Goal: Task Accomplishment & Management: Manage account settings

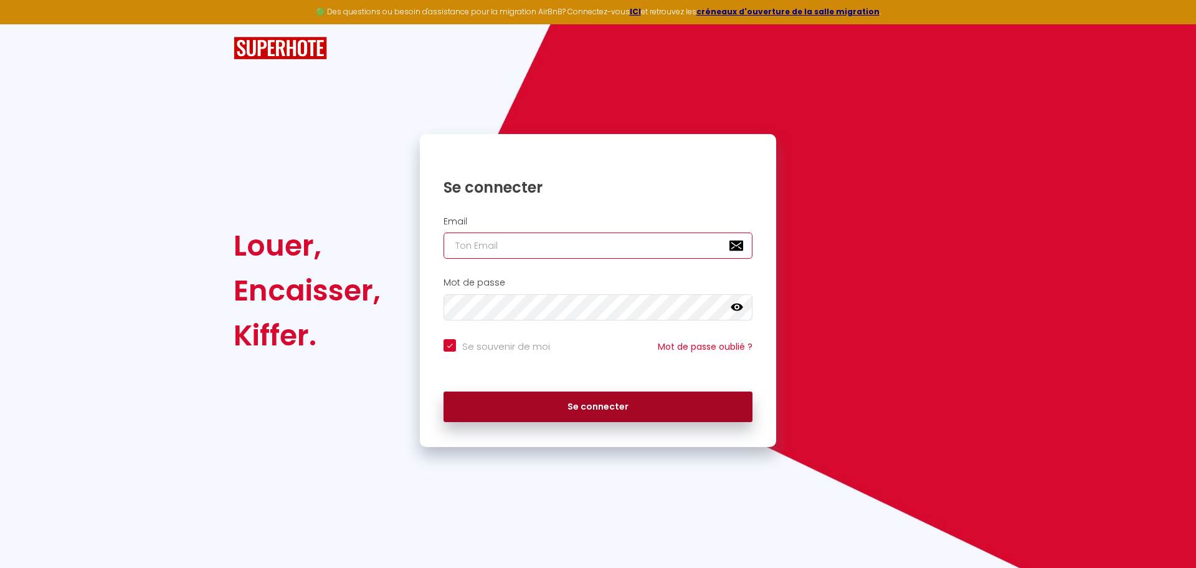
type input "[EMAIL_ADDRESS][DOMAIN_NAME]"
click at [726, 402] on button "Se connecter" at bounding box center [598, 406] width 309 height 31
checkbox input "true"
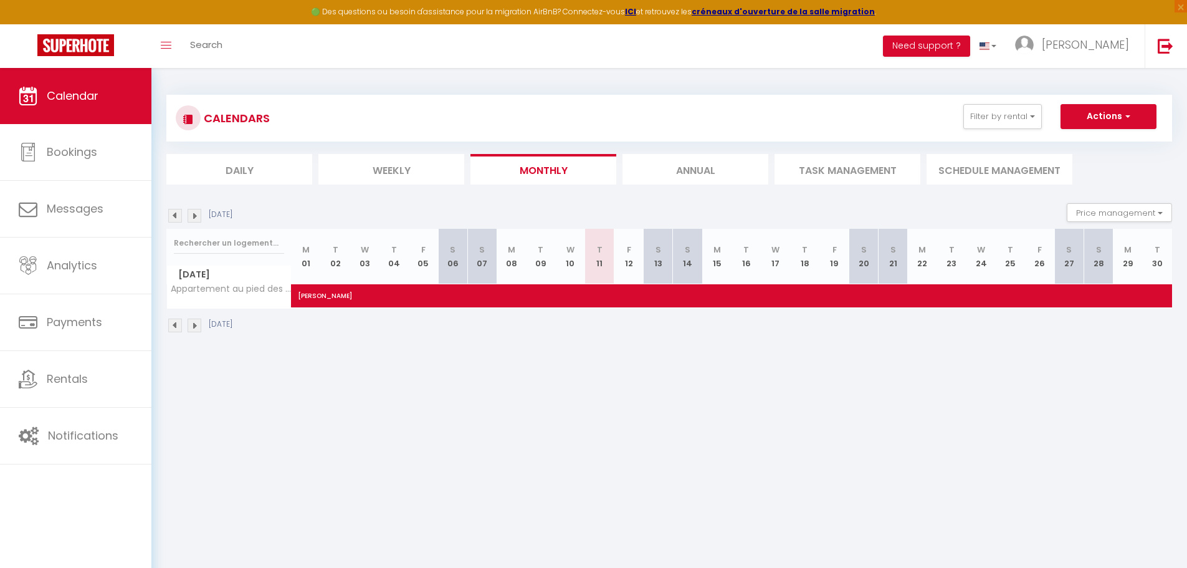
click at [178, 214] on img at bounding box center [175, 216] width 14 height 14
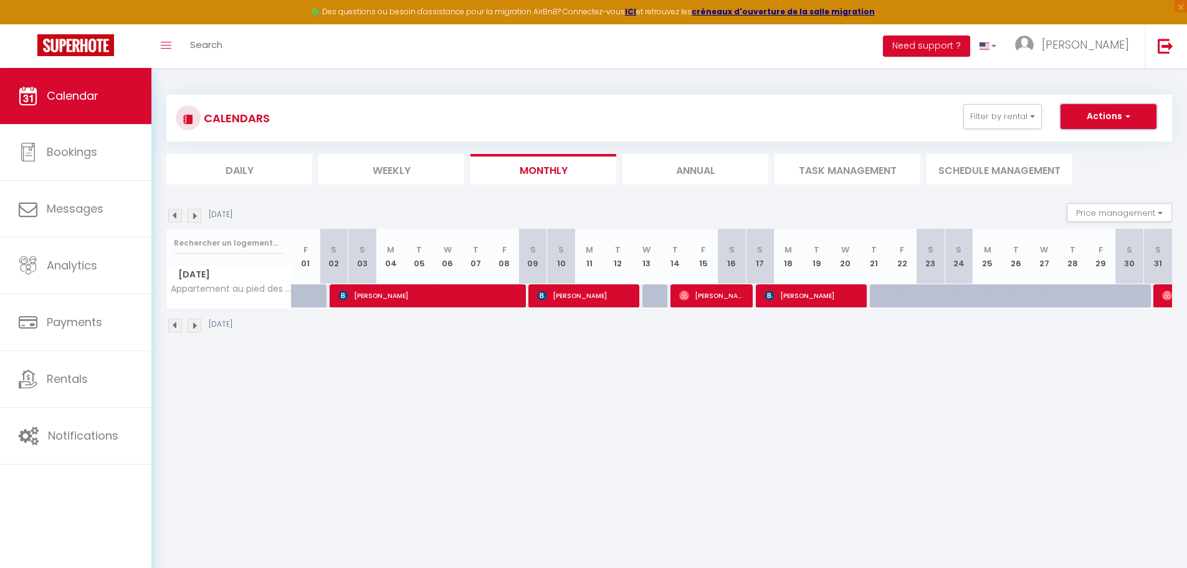
click at [1129, 116] on span "button" at bounding box center [1125, 116] width 7 height 12
click at [1083, 55] on link "[PERSON_NAME]" at bounding box center [1074, 46] width 139 height 44
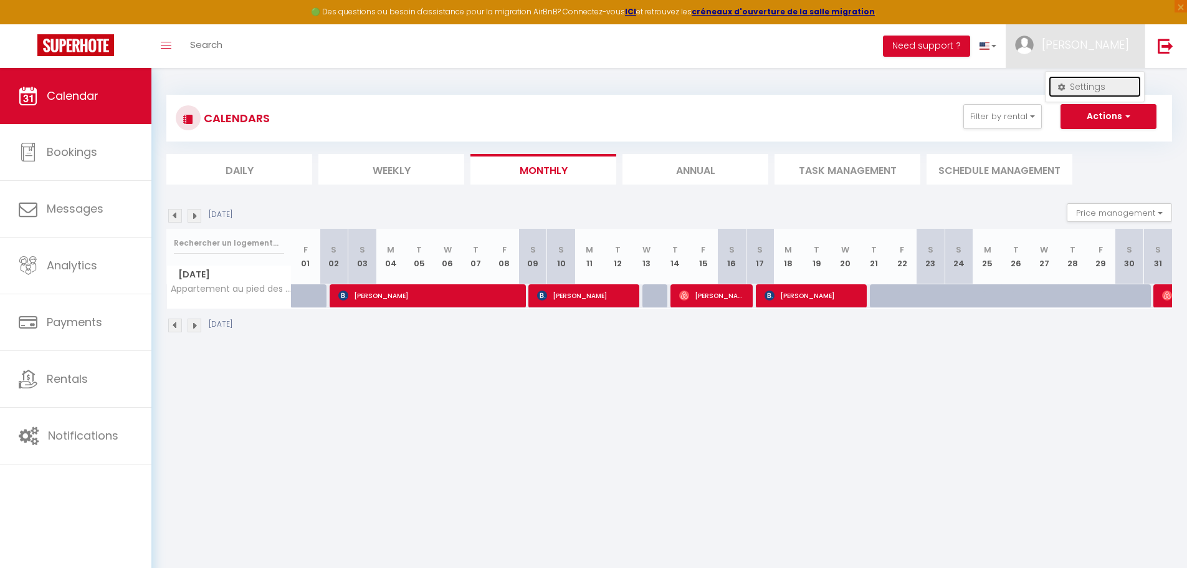
click at [1076, 90] on link "Settings" at bounding box center [1094, 86] width 92 height 21
select select
select select "28"
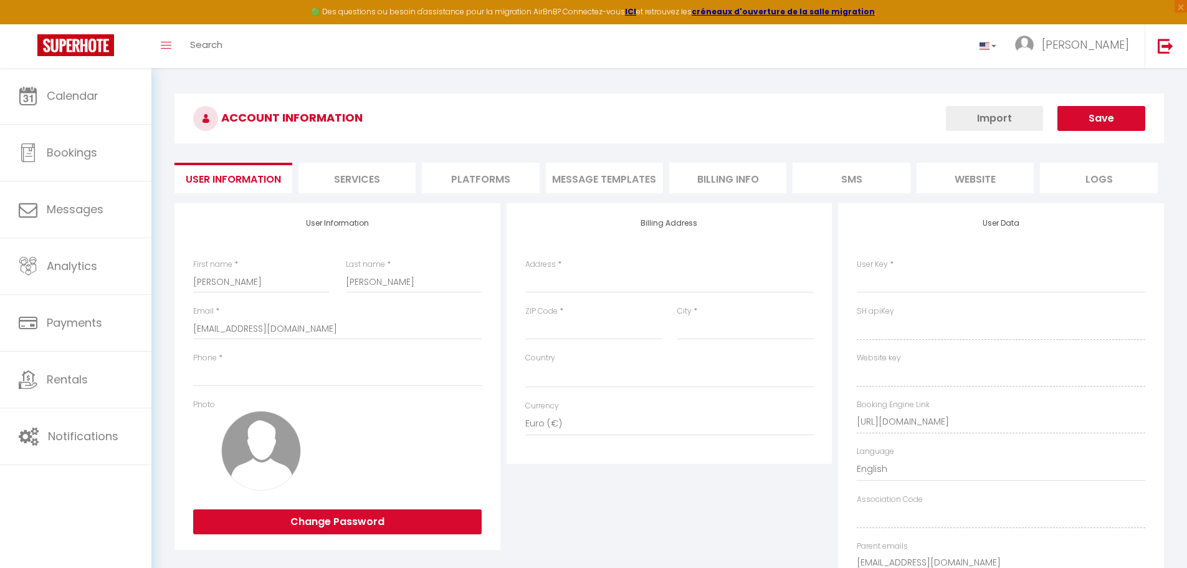
select select
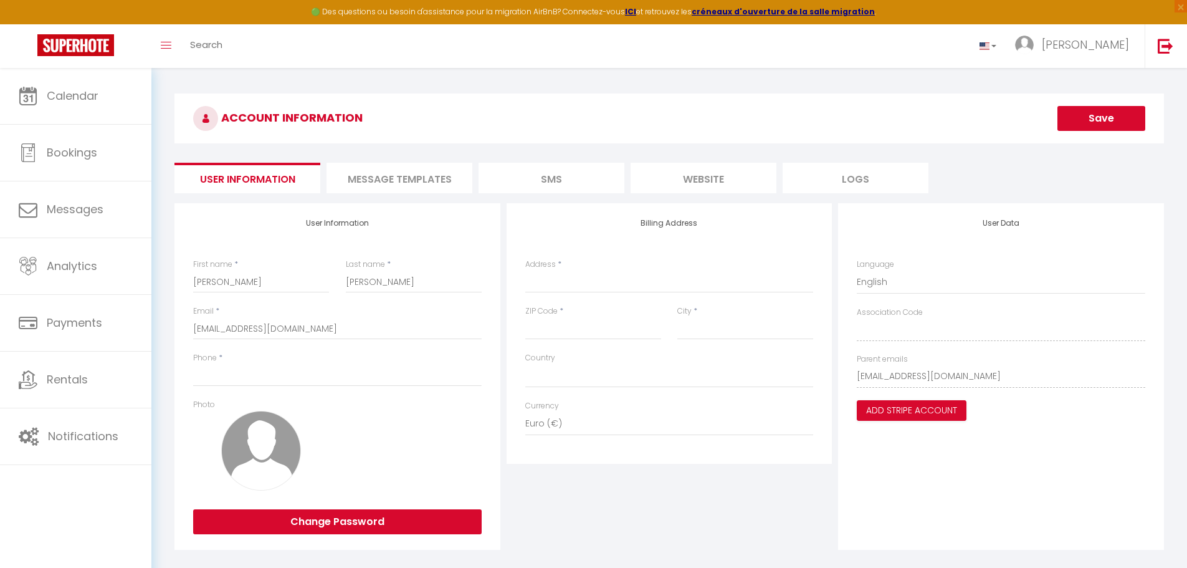
click at [546, 177] on li "SMS" at bounding box center [551, 178] width 146 height 31
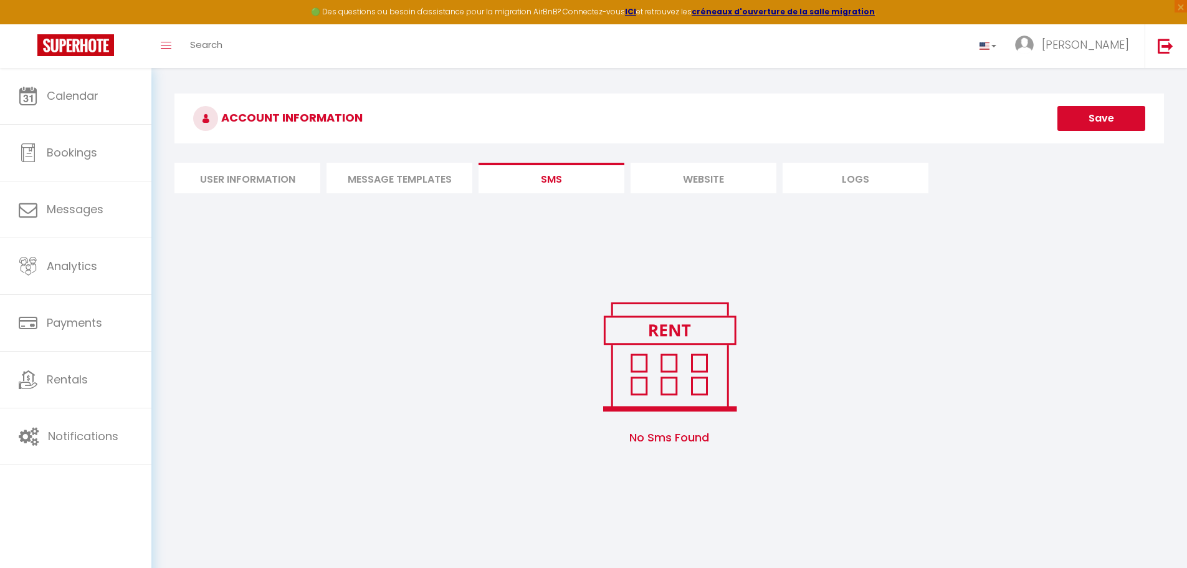
click at [426, 179] on li "MESSAGE TEMPLATES" at bounding box center [399, 178] width 146 height 31
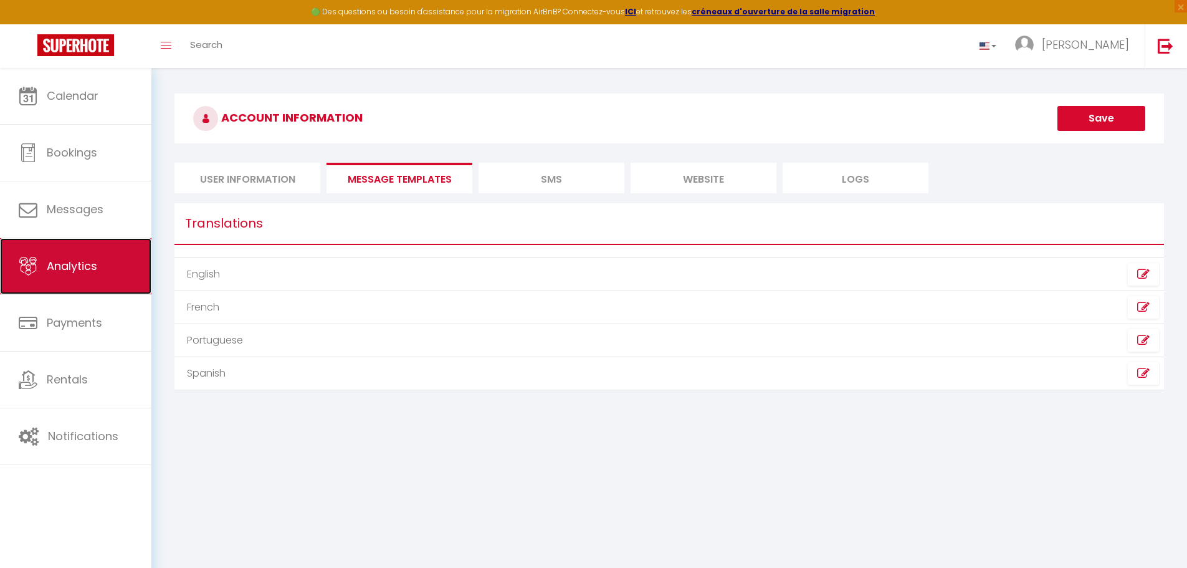
click at [42, 254] on link "Analytics" at bounding box center [75, 266] width 151 height 56
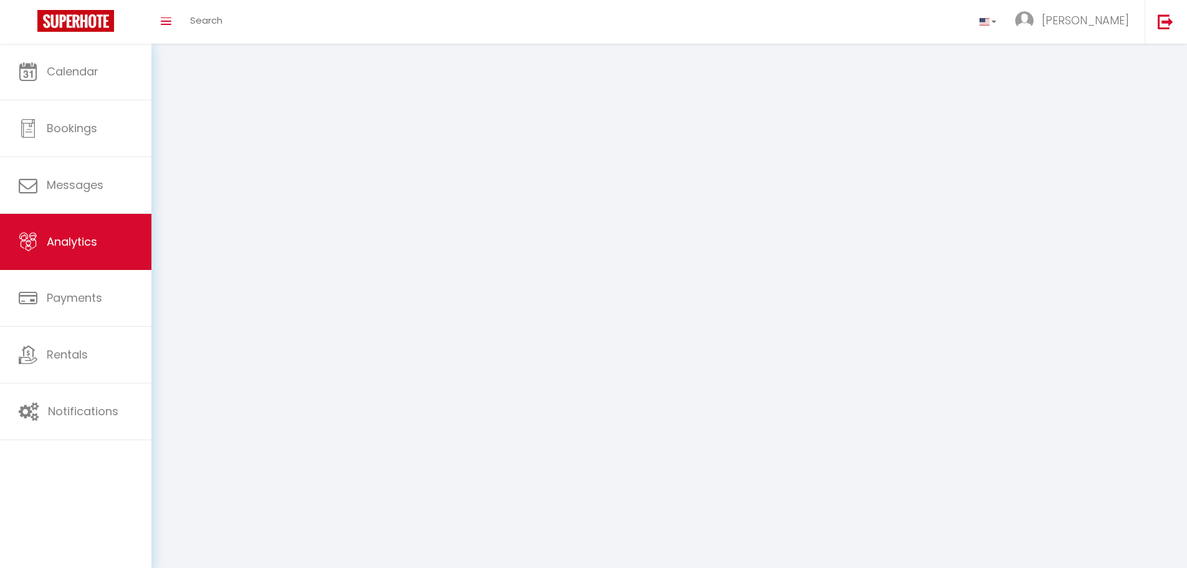
select select "2025"
select select "9"
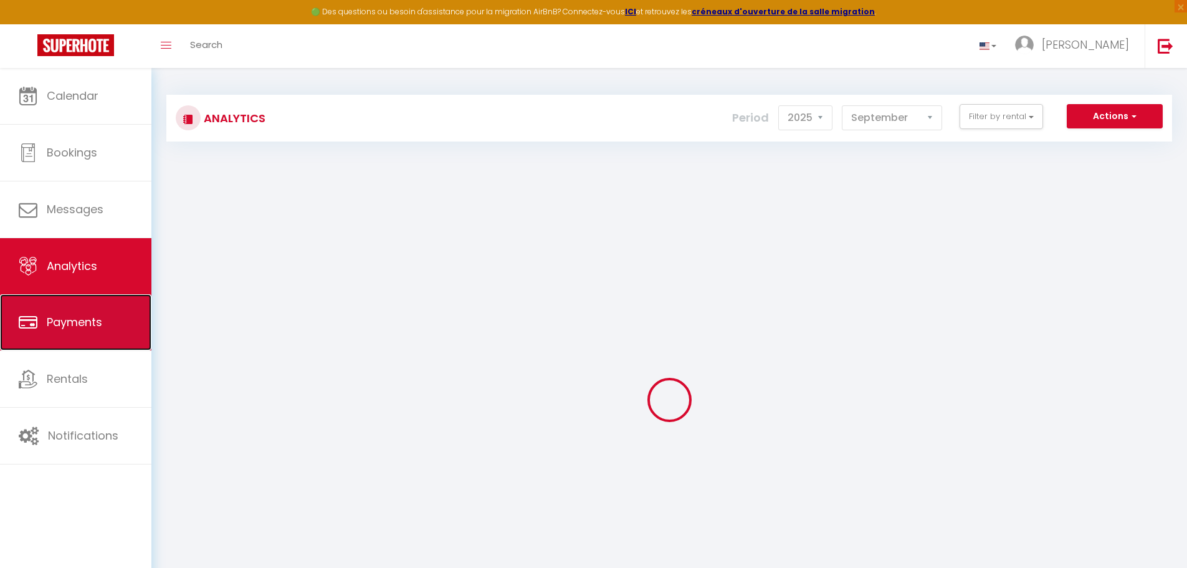
click at [47, 310] on link "Payments" at bounding box center [75, 322] width 151 height 56
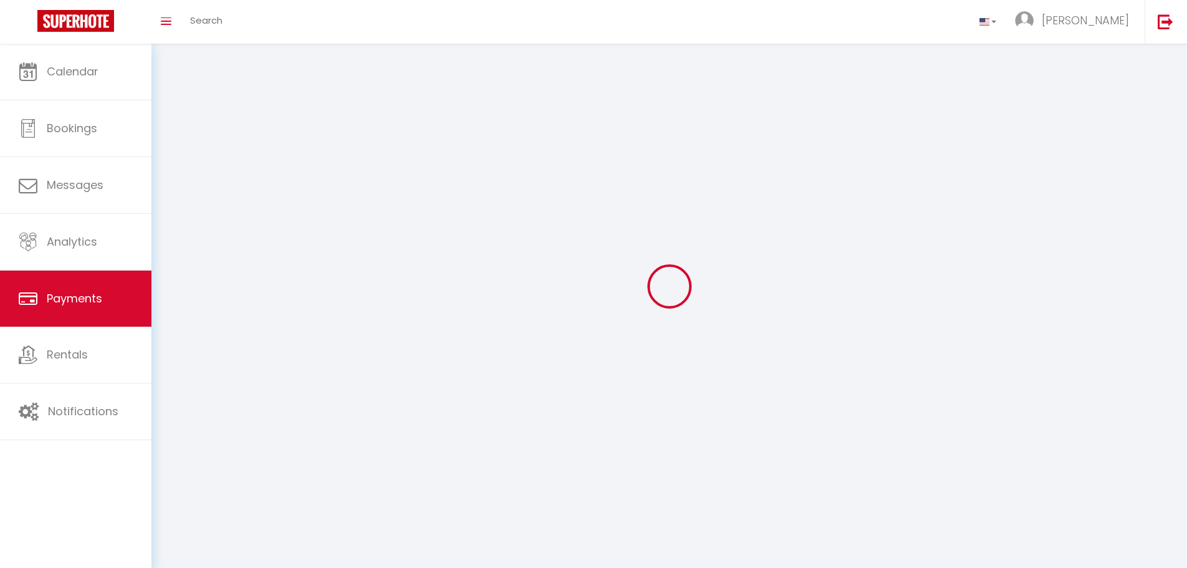
select select "2"
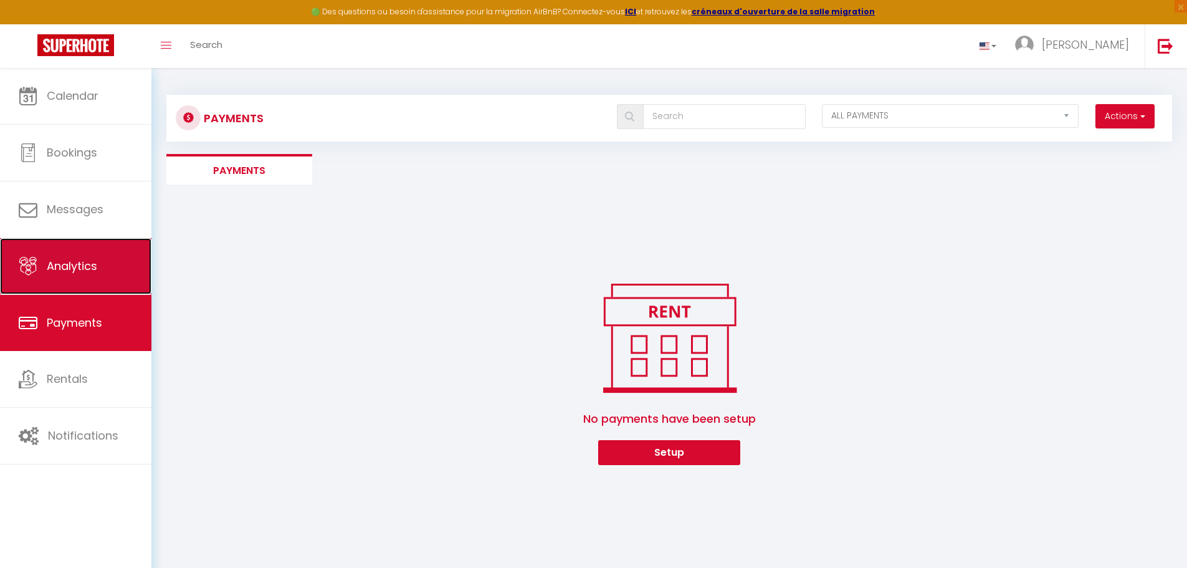
click at [47, 282] on link "Analytics" at bounding box center [75, 266] width 151 height 56
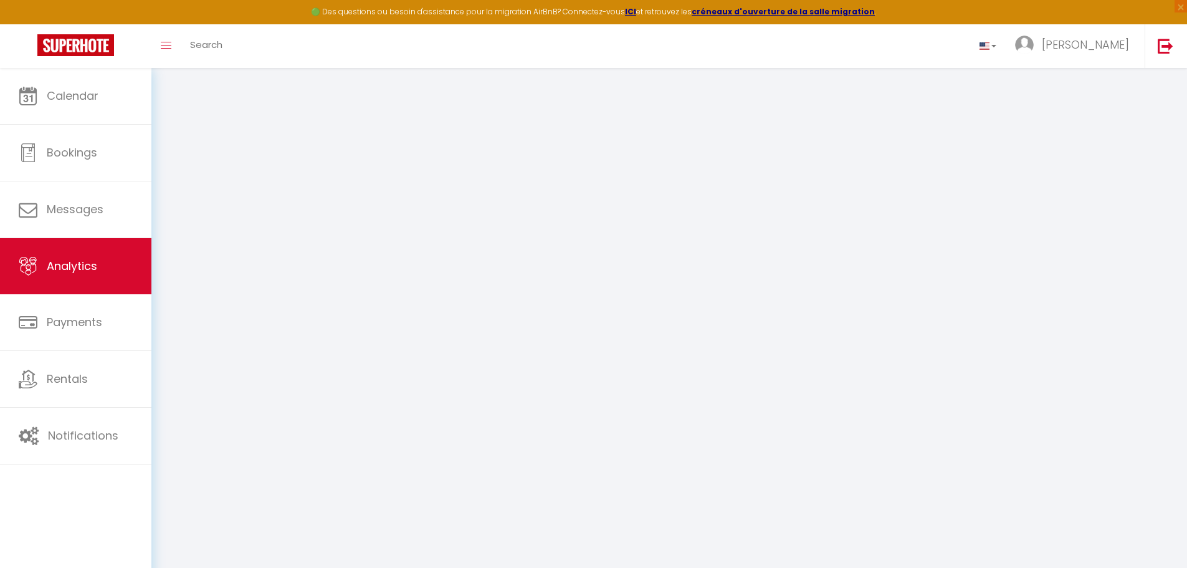
select select "2025"
select select "9"
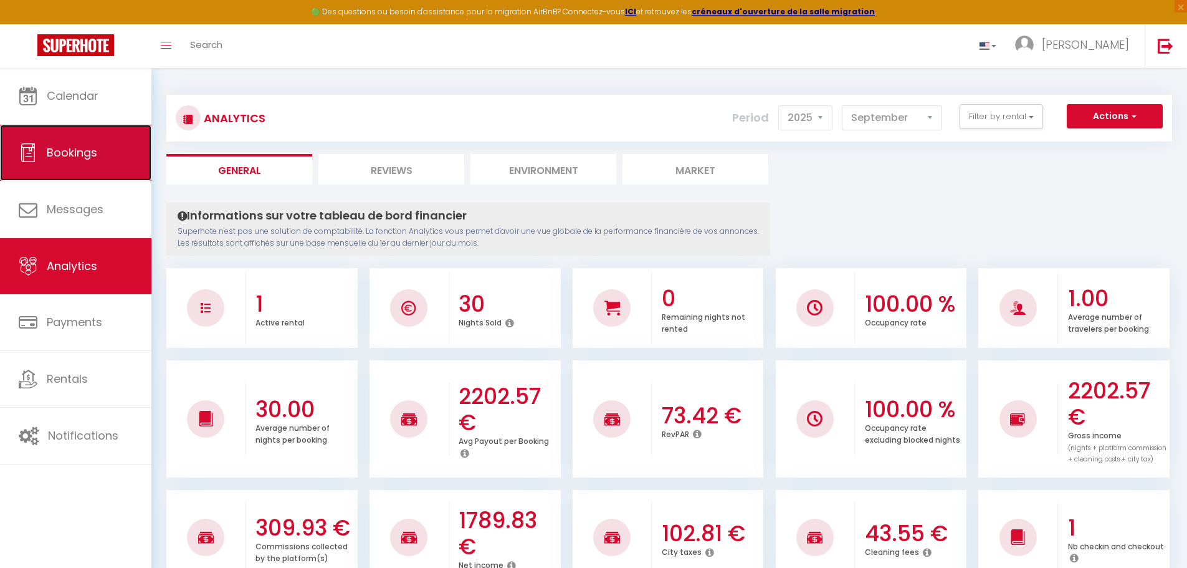
click at [56, 159] on span "Bookings" at bounding box center [72, 153] width 50 height 16
select select "not_cancelled"
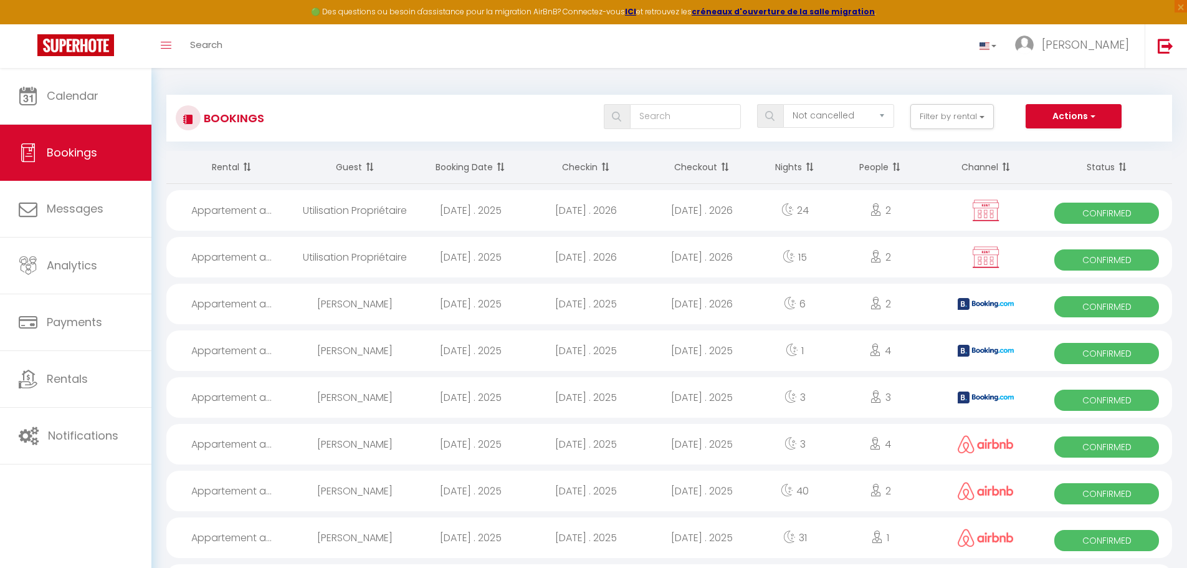
click at [585, 264] on div "[DATE] . 2026" at bounding box center [586, 257] width 116 height 40
select select "OK"
select select "KO"
select select "0"
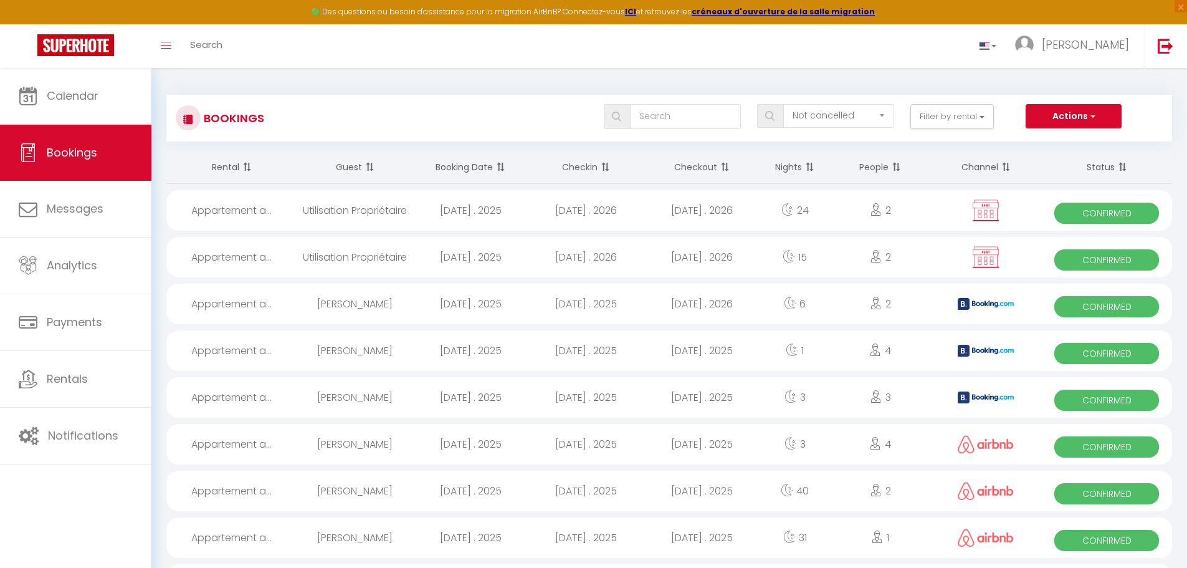
select select "1"
select select
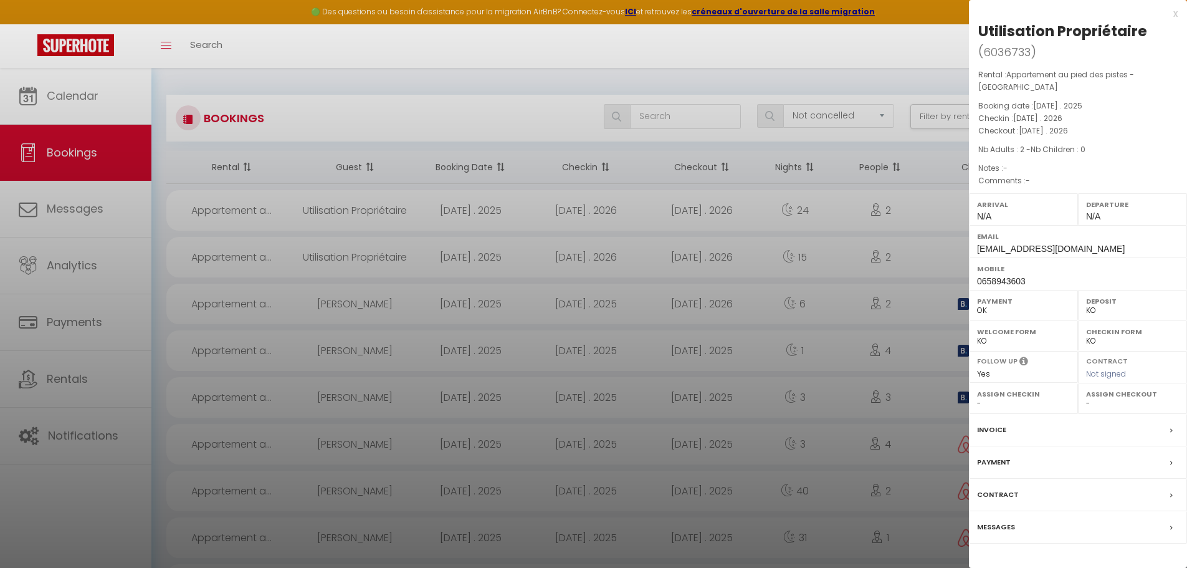
click at [585, 264] on div at bounding box center [593, 284] width 1187 height 568
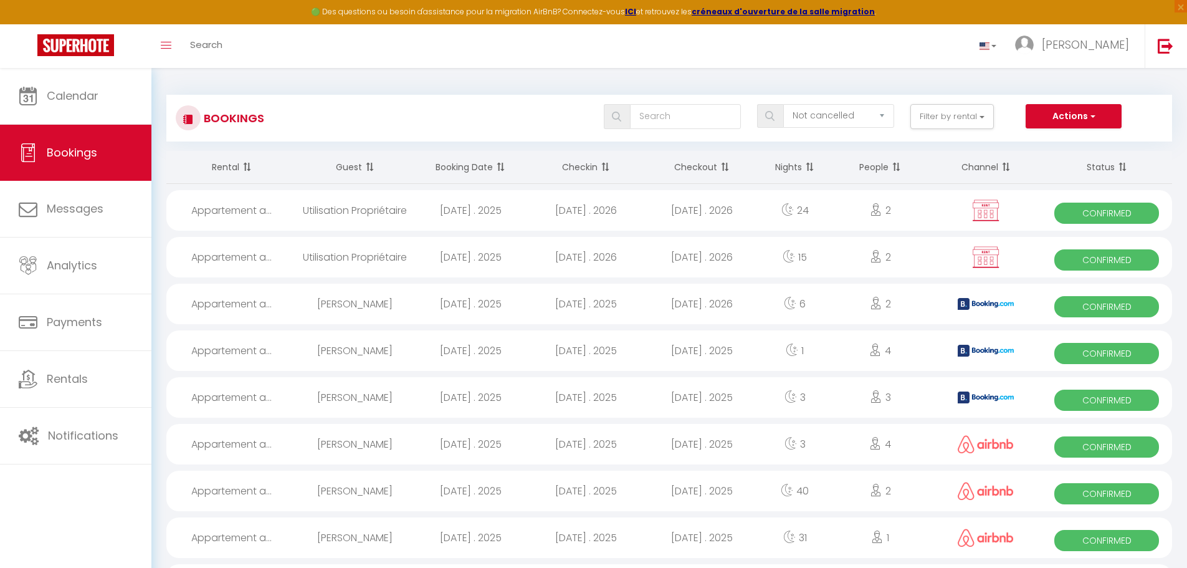
click at [585, 264] on div "[DATE] . 2026" at bounding box center [586, 257] width 116 height 40
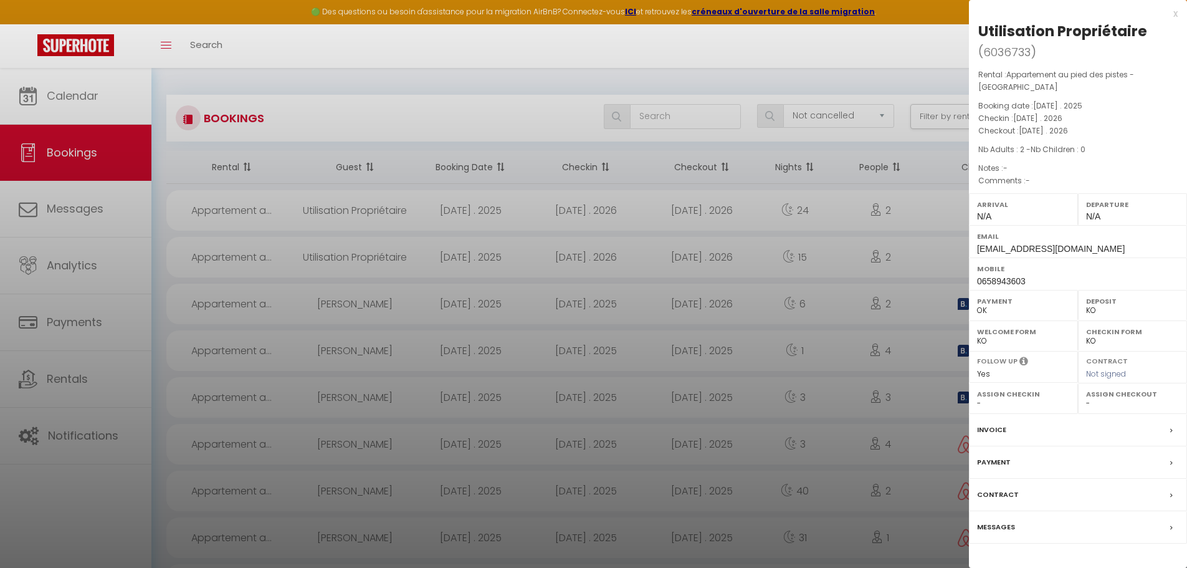
click at [585, 264] on div at bounding box center [593, 284] width 1187 height 568
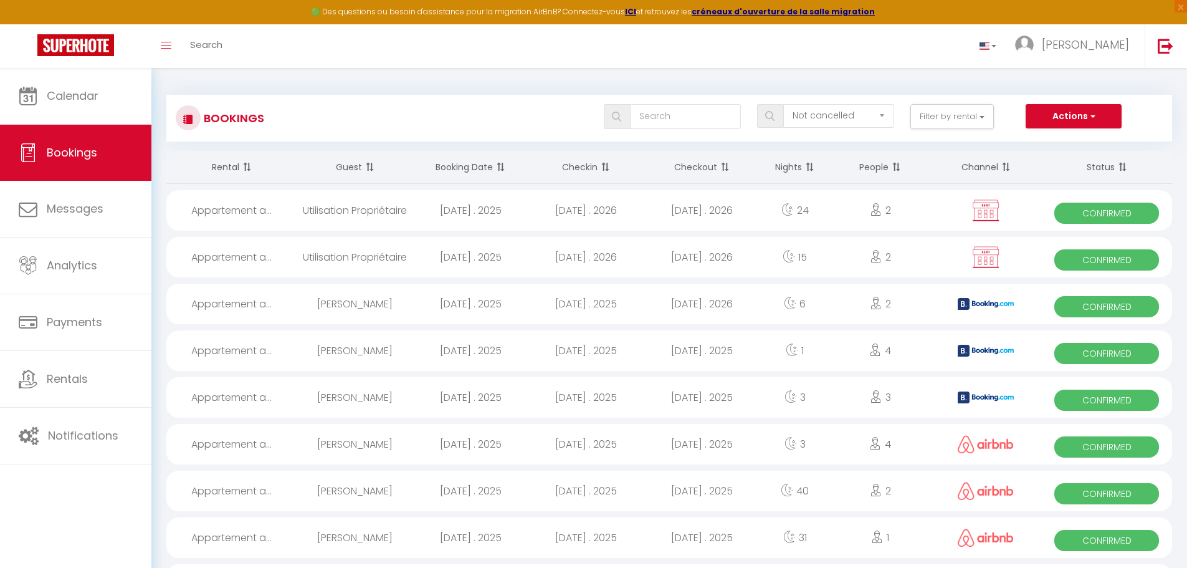
scroll to position [374, 0]
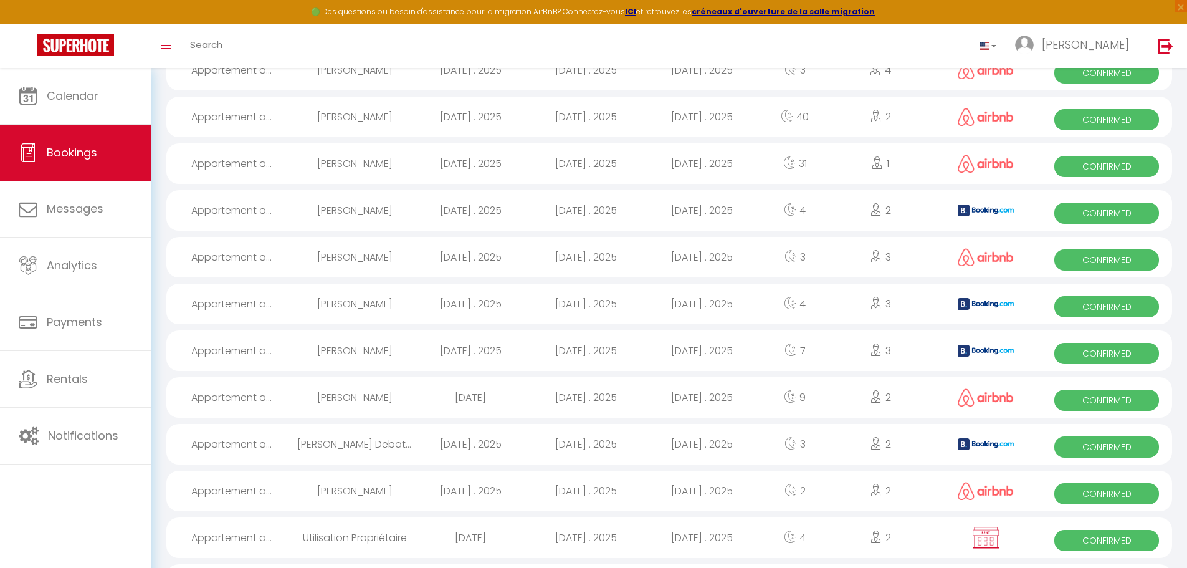
click at [998, 356] on div at bounding box center [986, 350] width 111 height 40
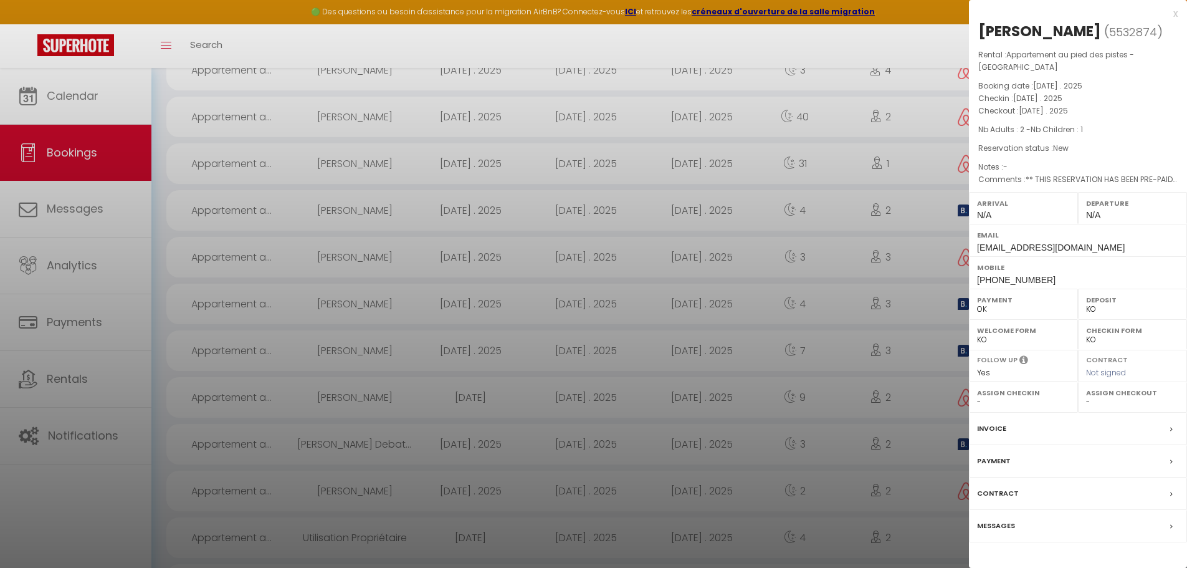
scroll to position [748, 0]
click at [1001, 428] on label "Invoice" at bounding box center [991, 428] width 29 height 13
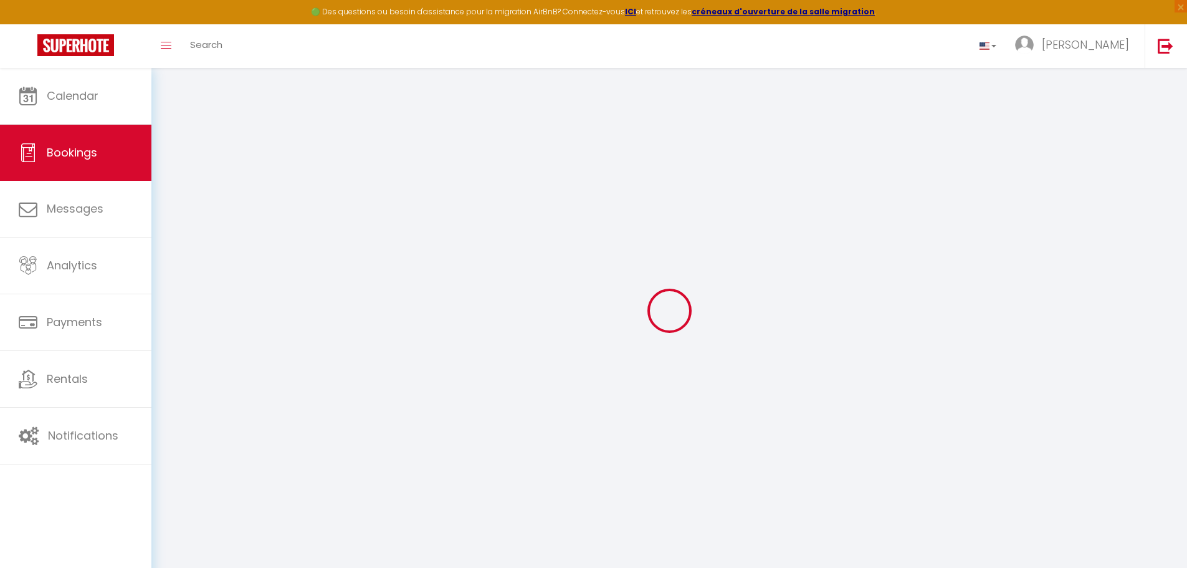
select select "cleaning"
select select "taxes"
select select
checkbox input "false"
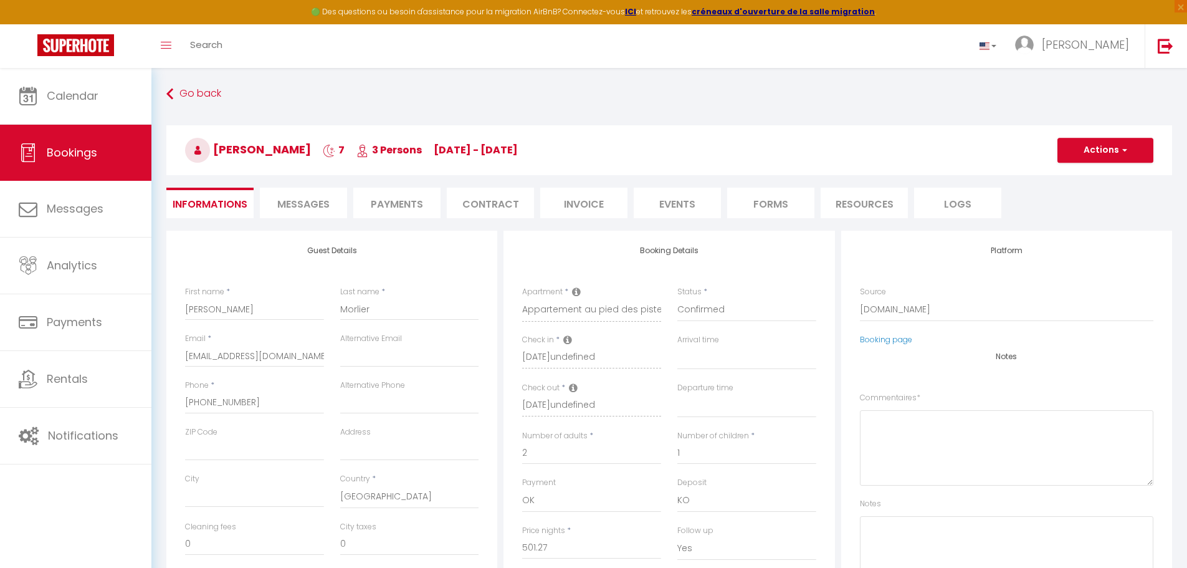
select select
checkbox input "false"
type textarea "** THIS RESERVATION HAS BEEN PRE-PAID ** BOOKING NOTE : Payment charge is EUR 7…"
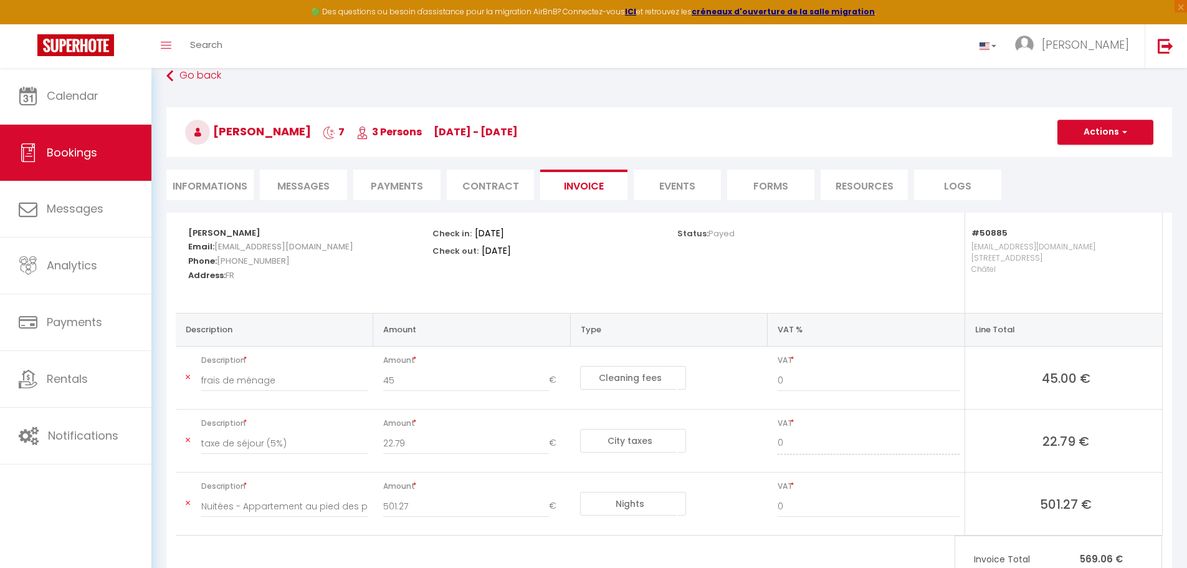
scroll to position [70, 0]
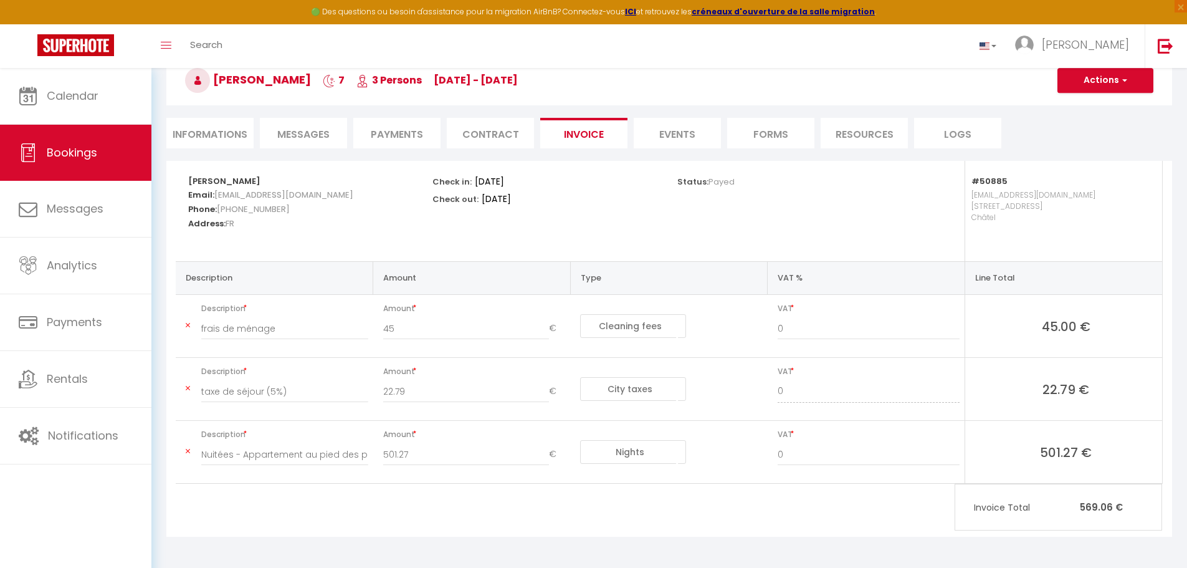
click at [384, 142] on li "Payments" at bounding box center [396, 133] width 87 height 31
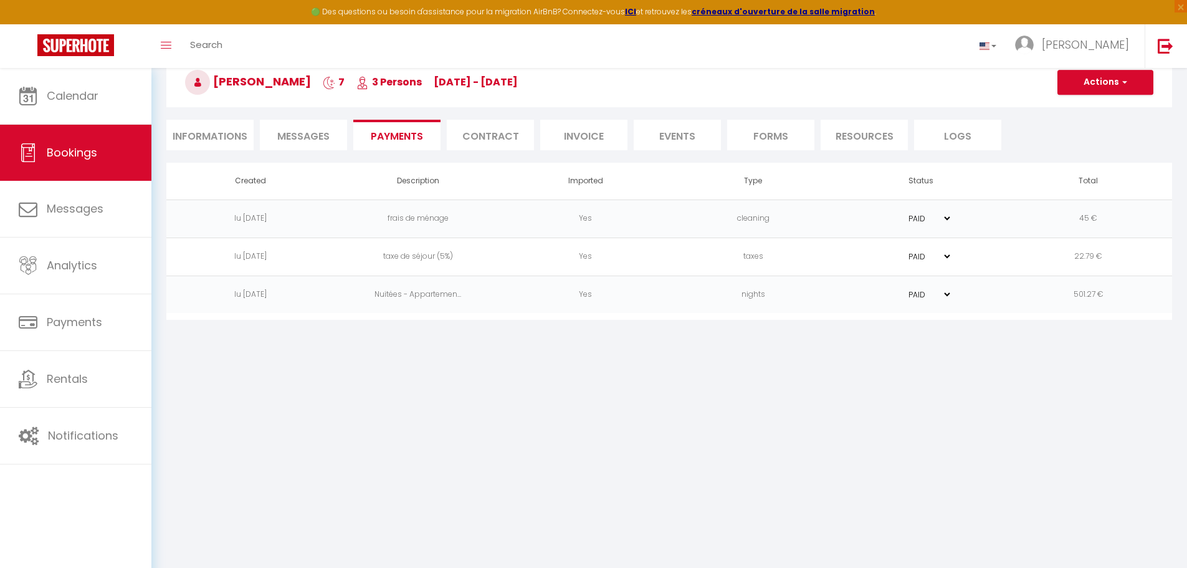
scroll to position [68, 0]
